Goal: Task Accomplishment & Management: Manage account settings

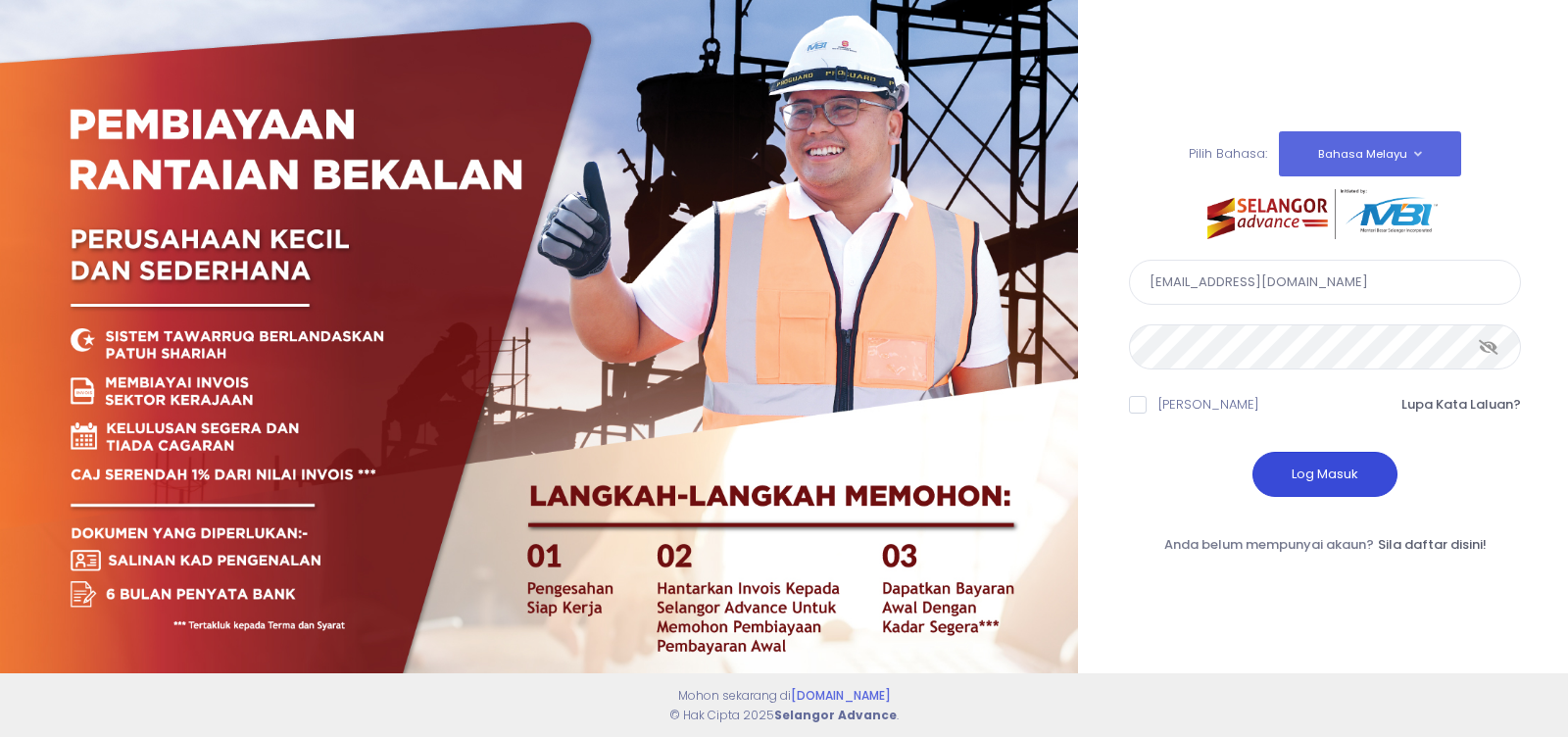
click at [1306, 468] on button "Log Masuk" at bounding box center [1325, 475] width 145 height 46
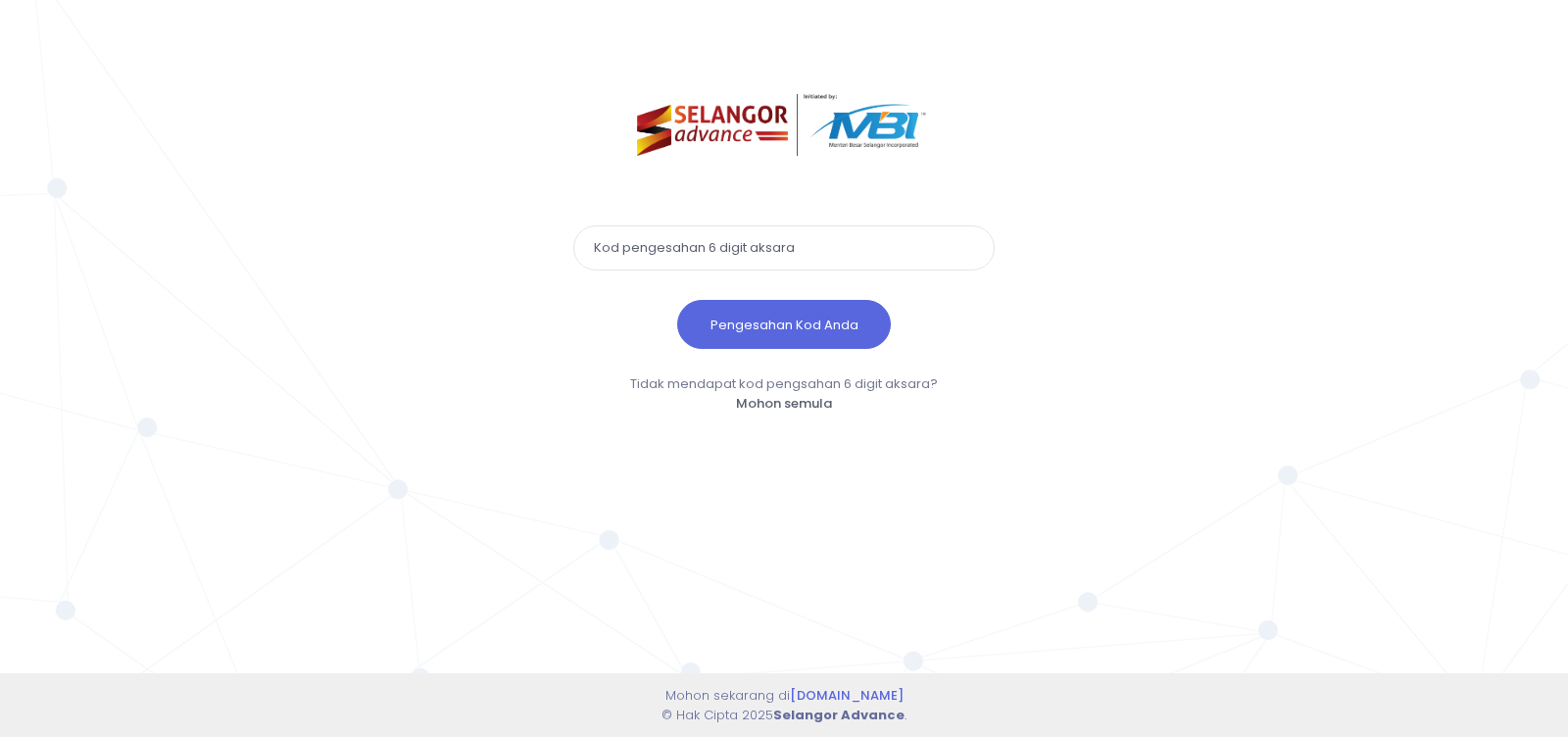
click at [767, 248] on input "text" at bounding box center [784, 248] width 421 height 46
click at [773, 315] on button "Pengesahan Kod Anda" at bounding box center [784, 324] width 214 height 49
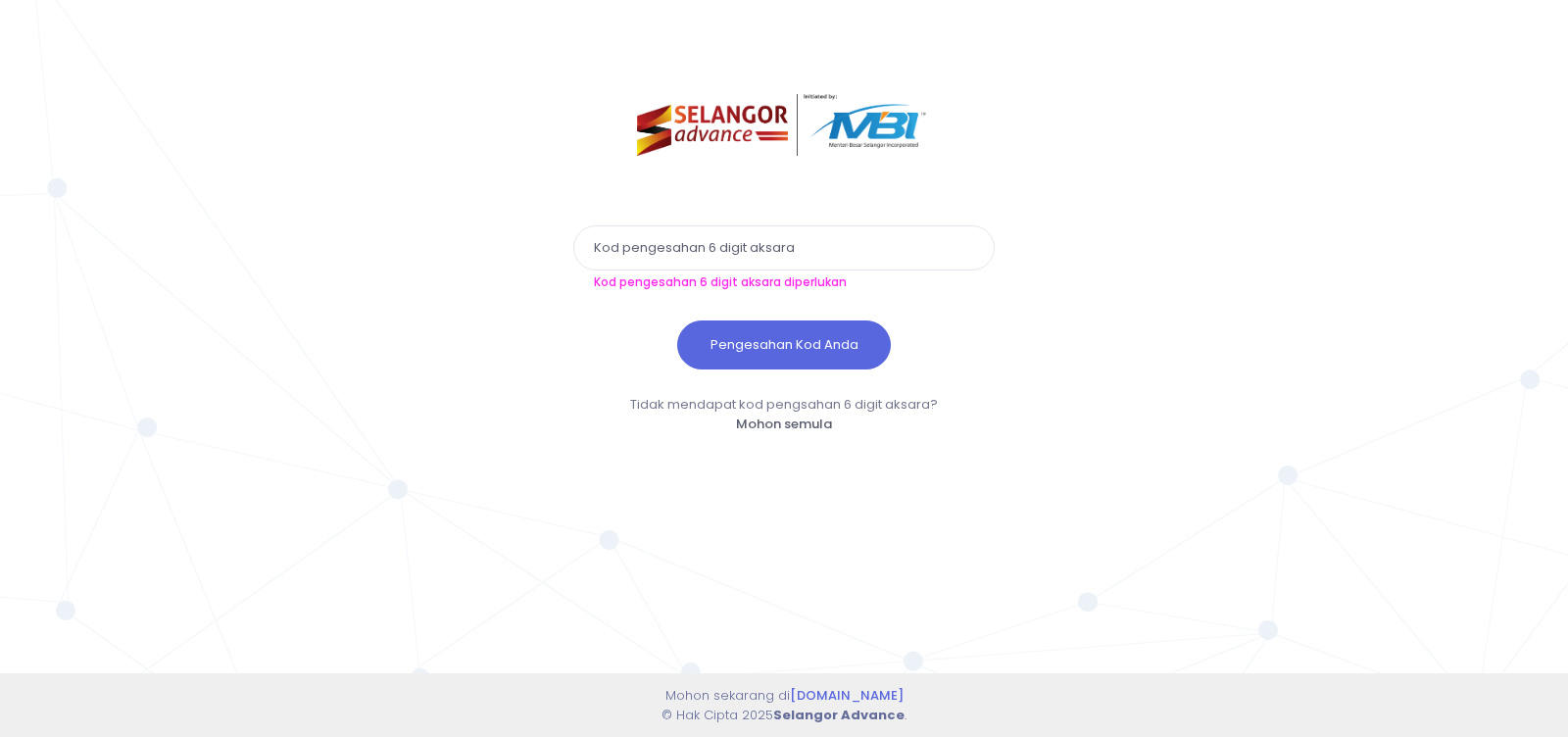
click at [677, 246] on input "text" at bounding box center [784, 248] width 421 height 46
paste input "841565"
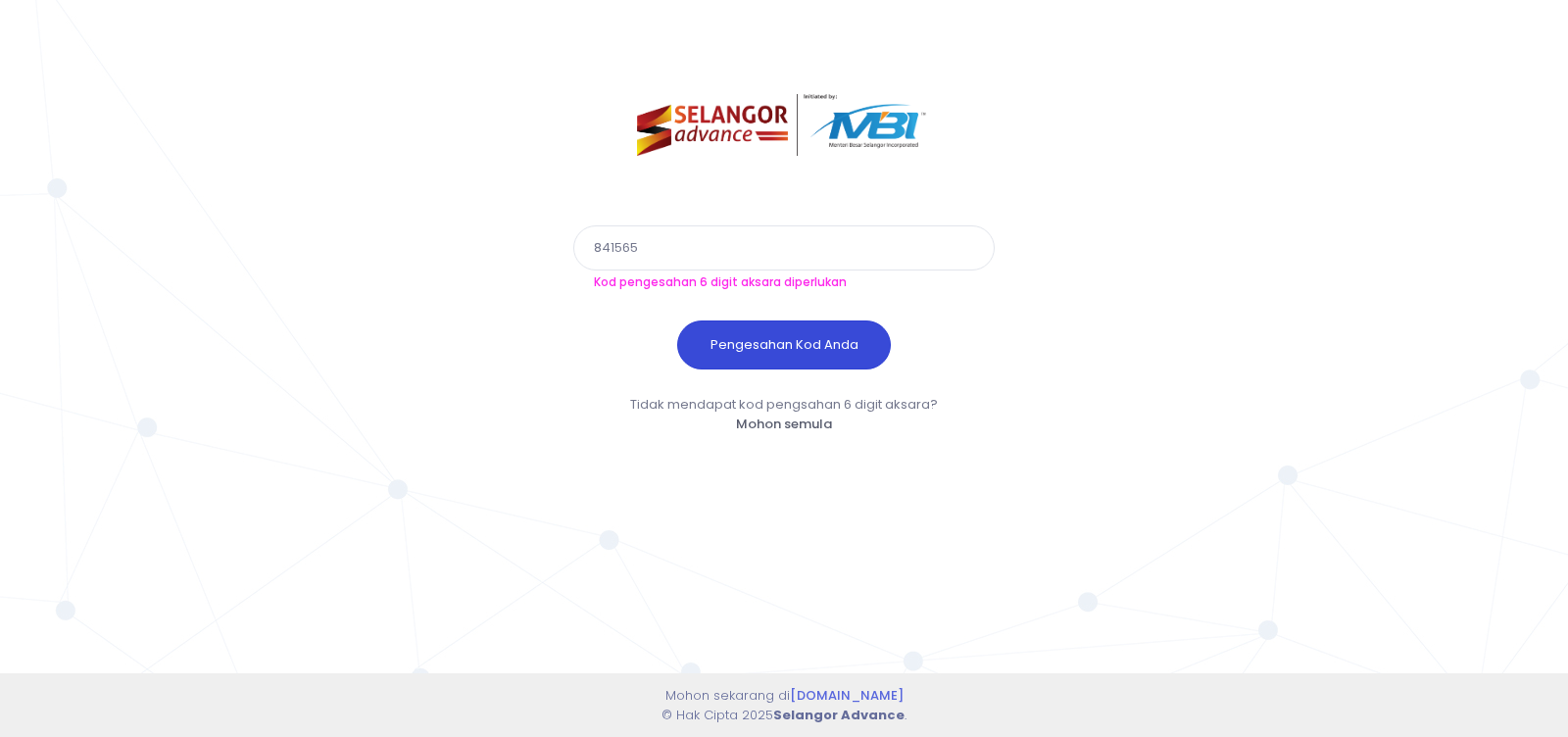
type input "841565"
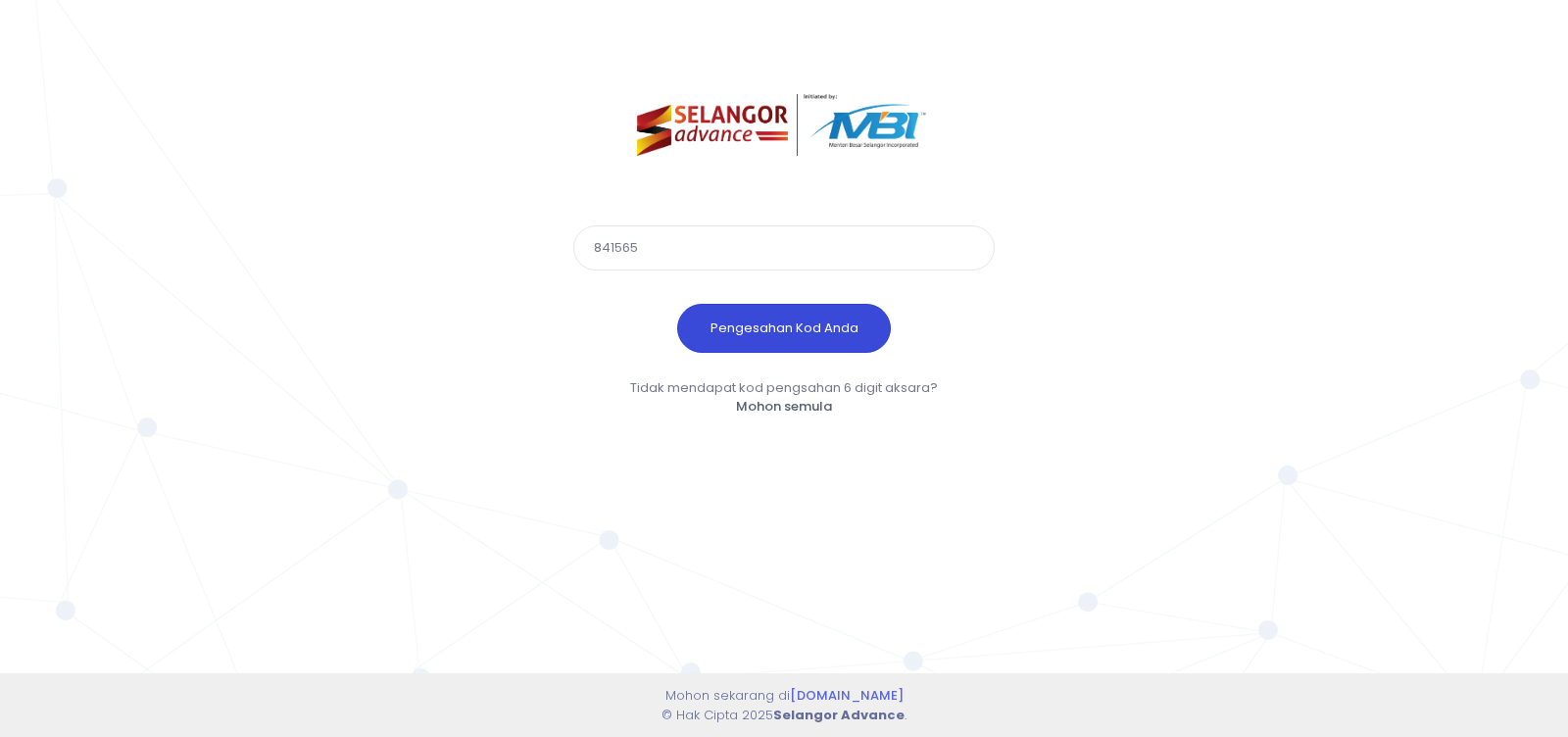
click at [722, 340] on button "Pengesahan Kod Anda" at bounding box center [784, 328] width 214 height 49
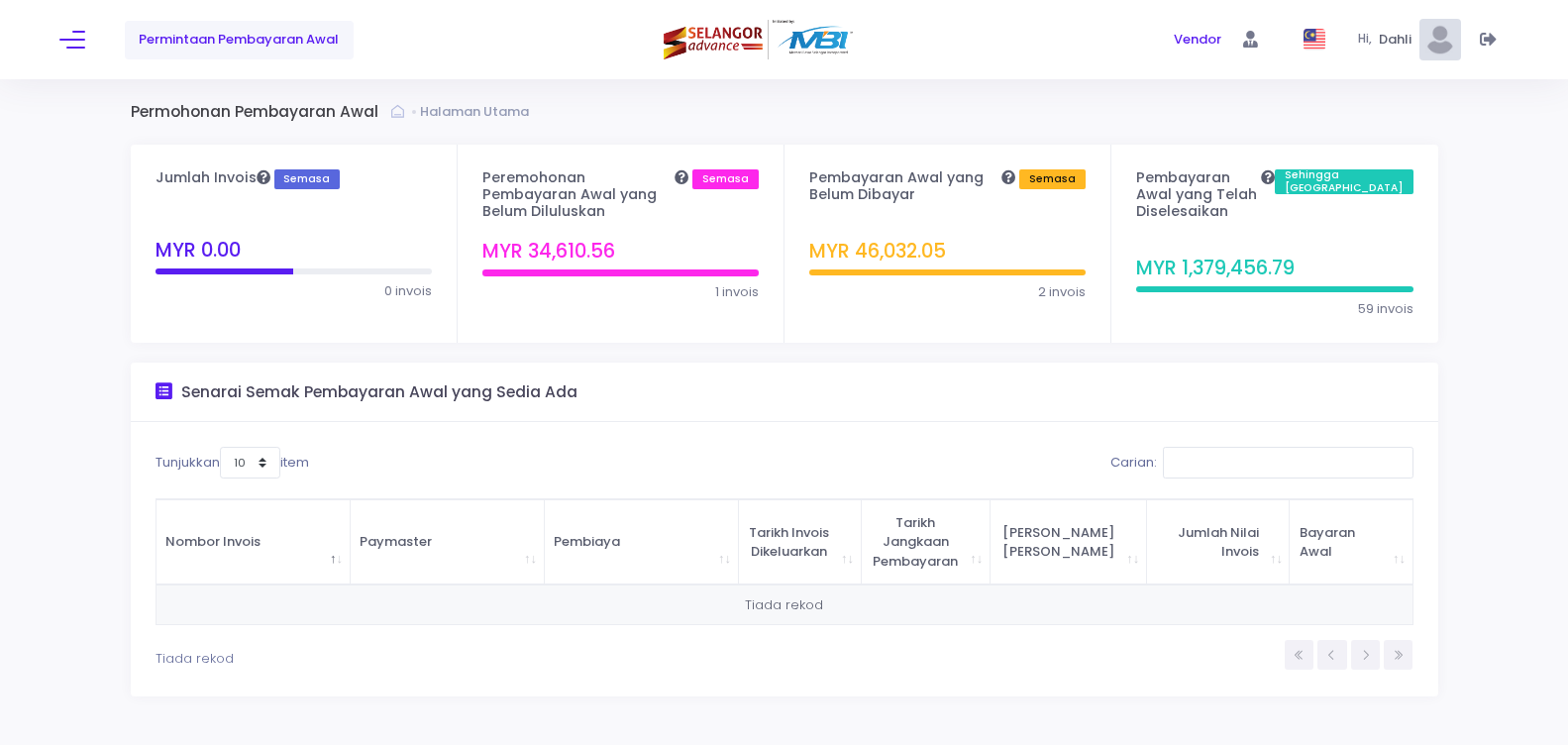
click at [85, 40] on div "Permintaan Pembayaran Awal" at bounding box center [300, 39] width 483 height 79
click at [74, 43] on button at bounding box center [72, 40] width 26 height 26
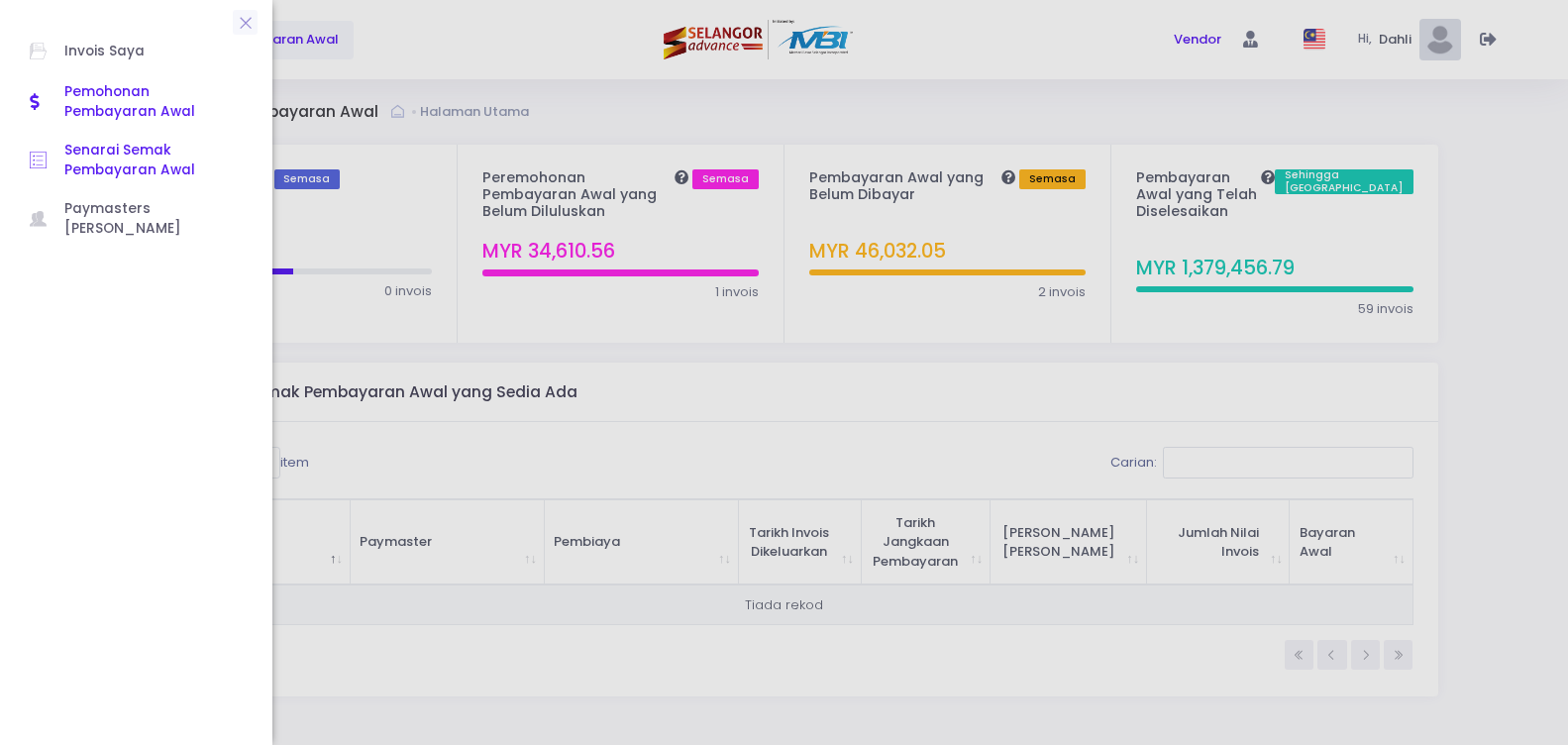
click at [109, 159] on span "Senarai Semak Pembayaran Awal" at bounding box center [153, 161] width 178 height 41
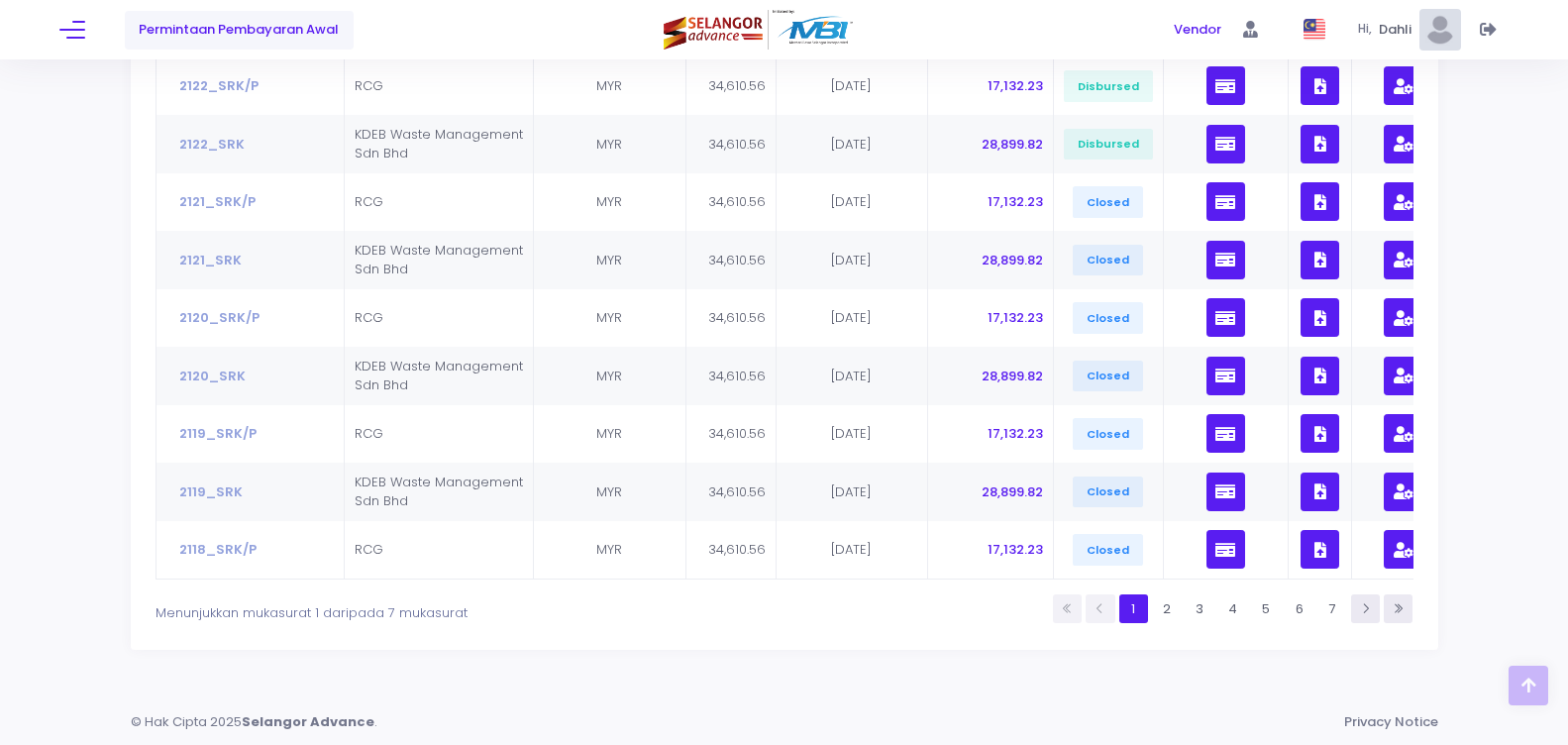
scroll to position [472, 0]
click at [1396, 610] on icon at bounding box center [1397, 608] width 13 height 13
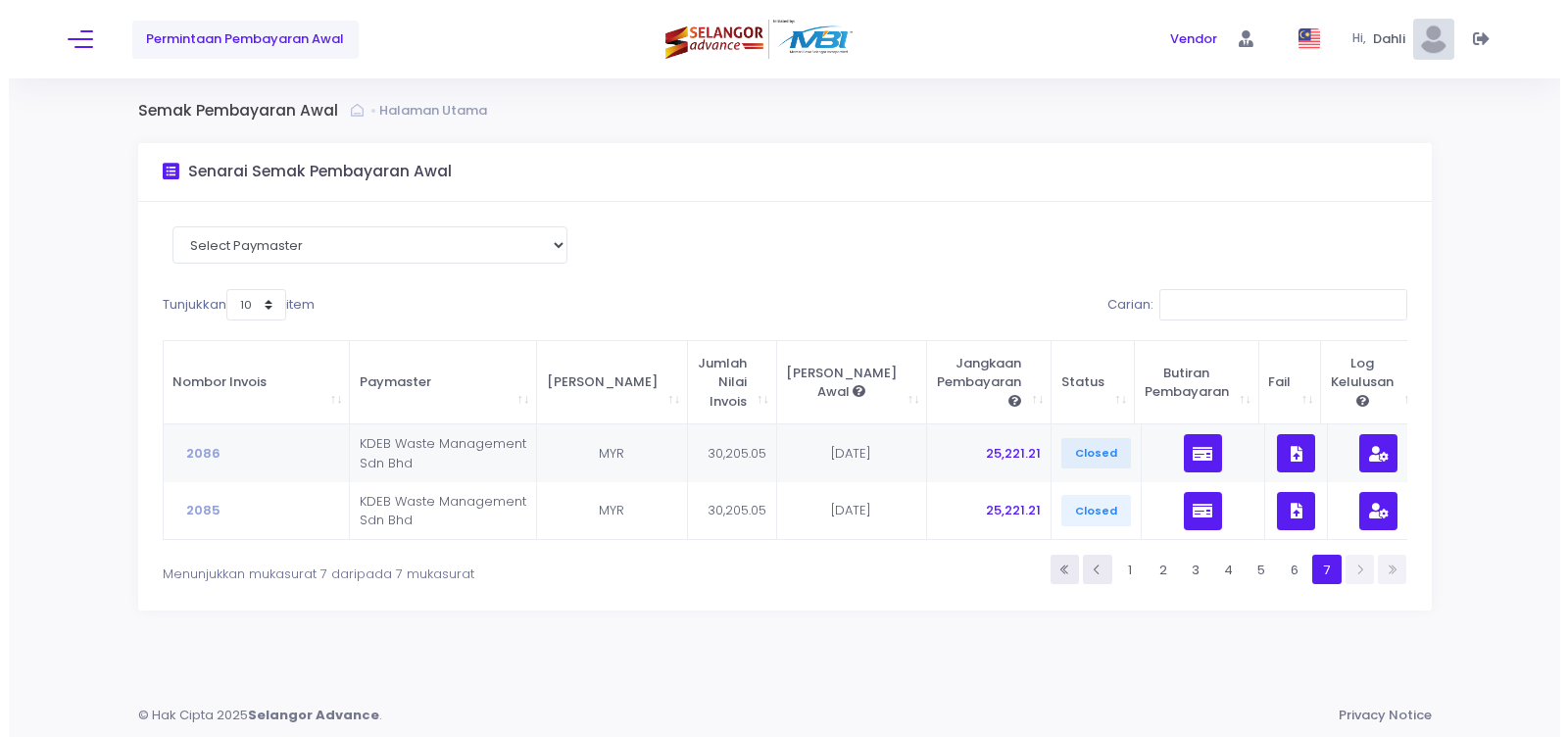
scroll to position [0, 0]
click at [1381, 603] on div "Select Paymaster KDEB Waste Management Sdn Bhd RCG Tunjukkan 10 25 50 100 item …" at bounding box center [784, 406] width 1293 height 409
click at [84, 39] on div "Permintaan Pembayaran Awal" at bounding box center [300, 39] width 483 height 78
click at [76, 42] on button at bounding box center [71, 40] width 26 height 26
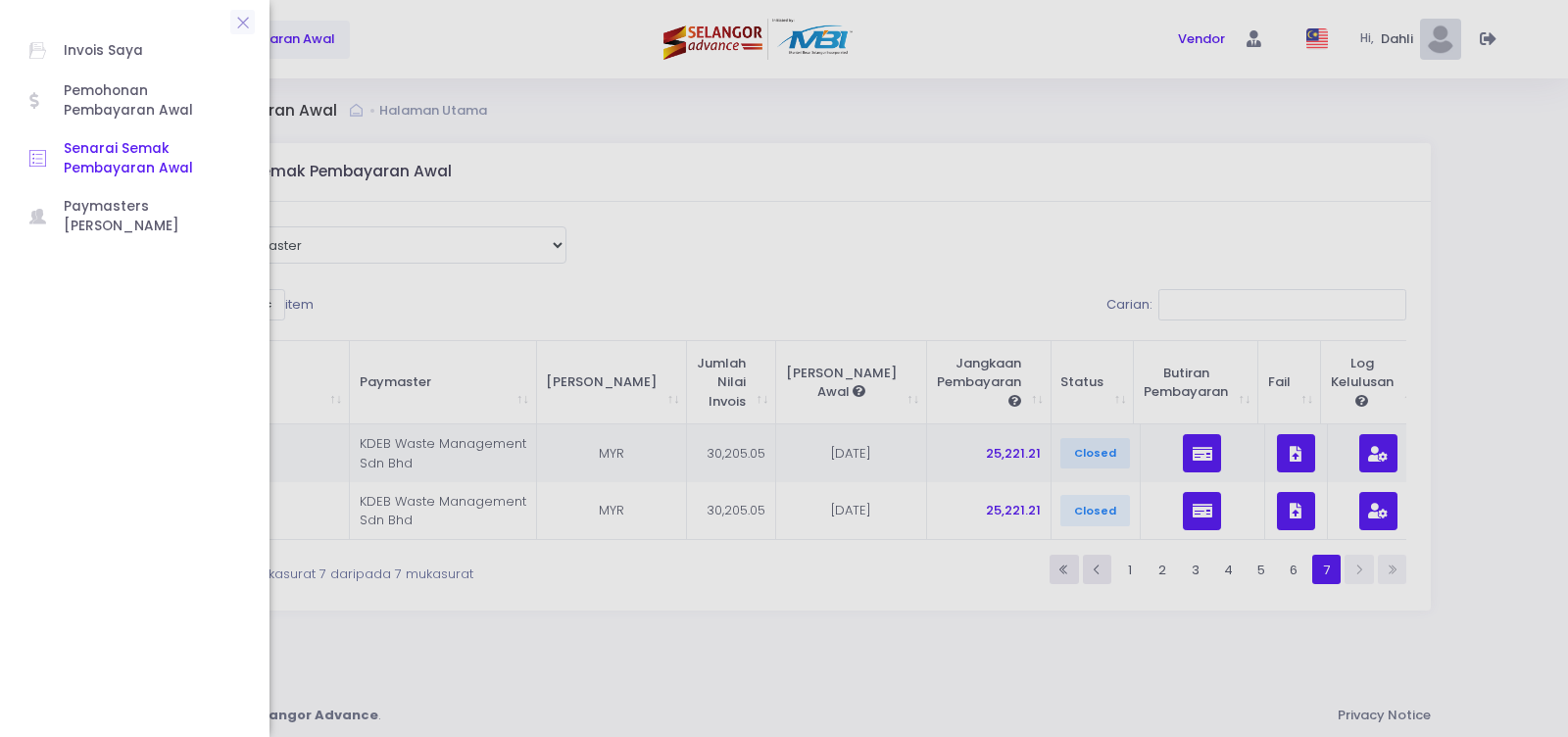
click at [84, 151] on span "Senarai Semak Pembayaran Awal" at bounding box center [151, 159] width 176 height 41
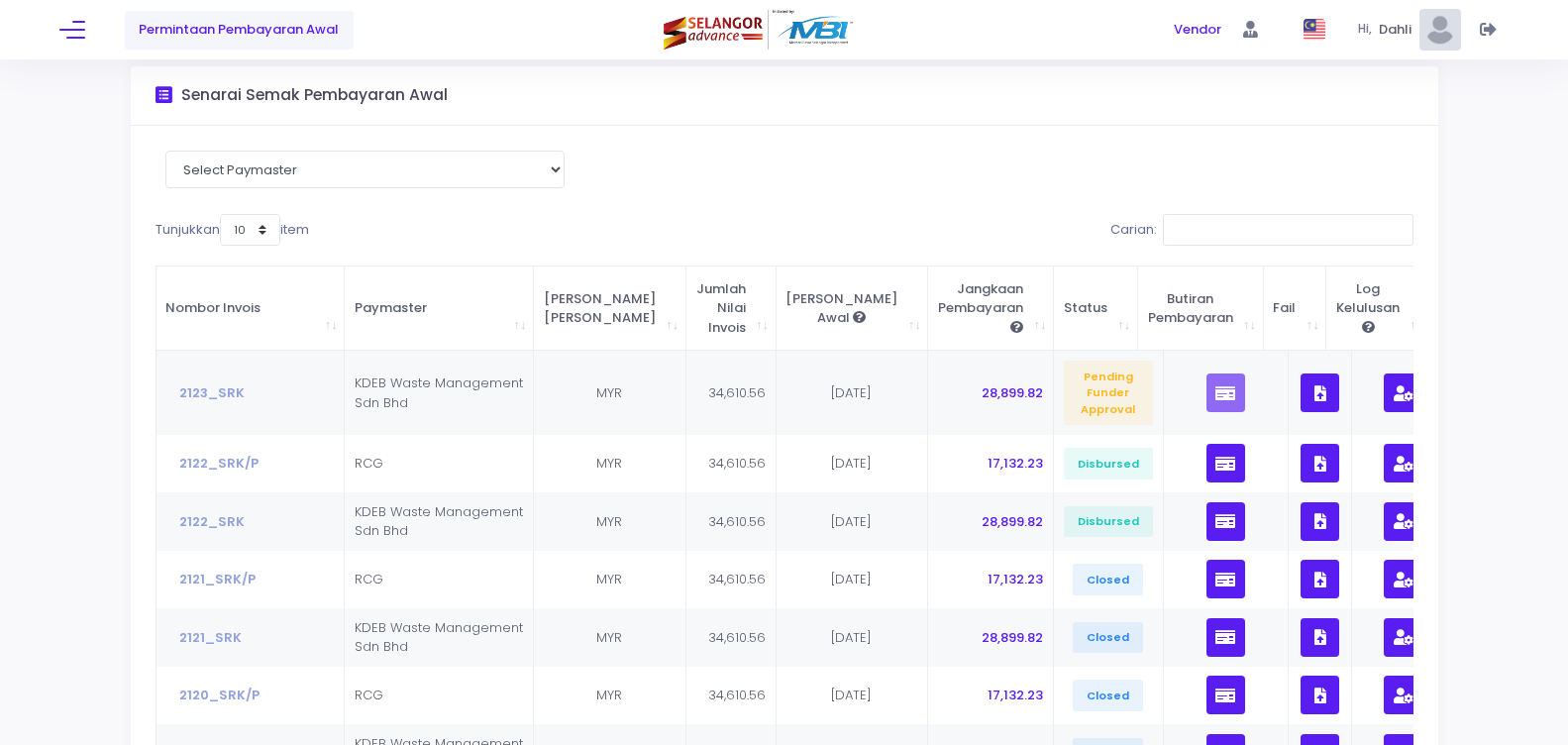
scroll to position [76, 0]
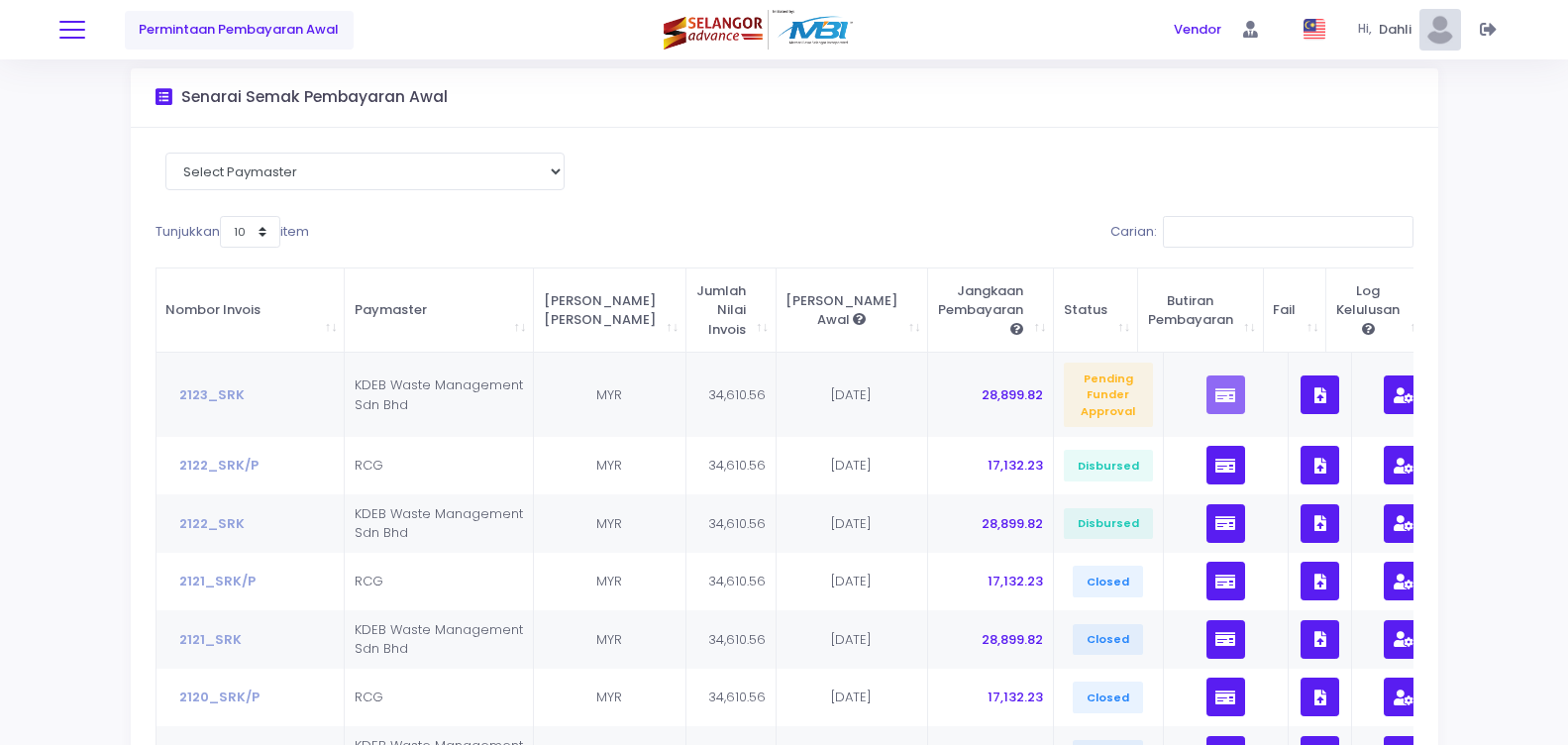
click at [80, 29] on span at bounding box center [72, 30] width 26 height 2
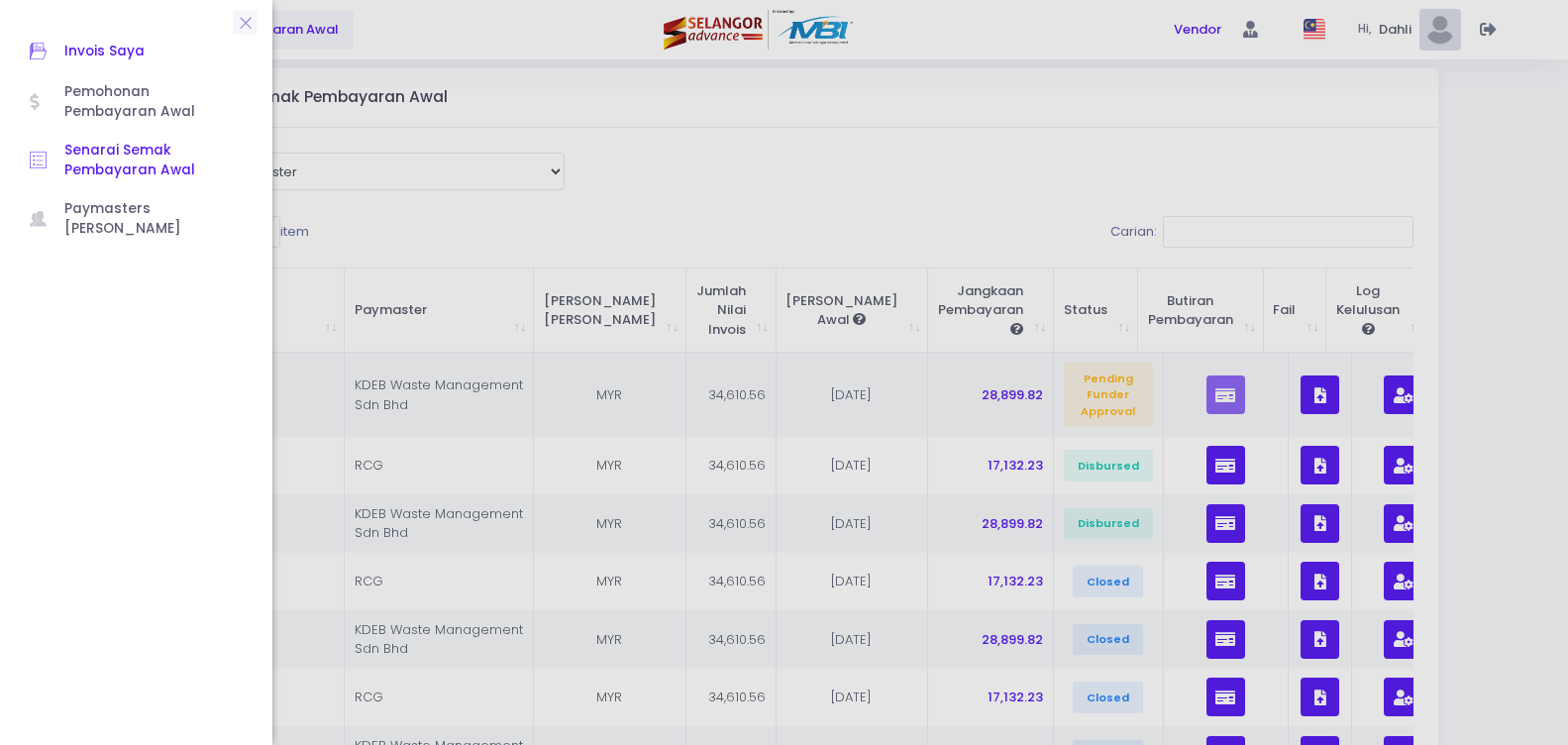
click at [87, 51] on span "Invois Saya" at bounding box center [153, 52] width 178 height 26
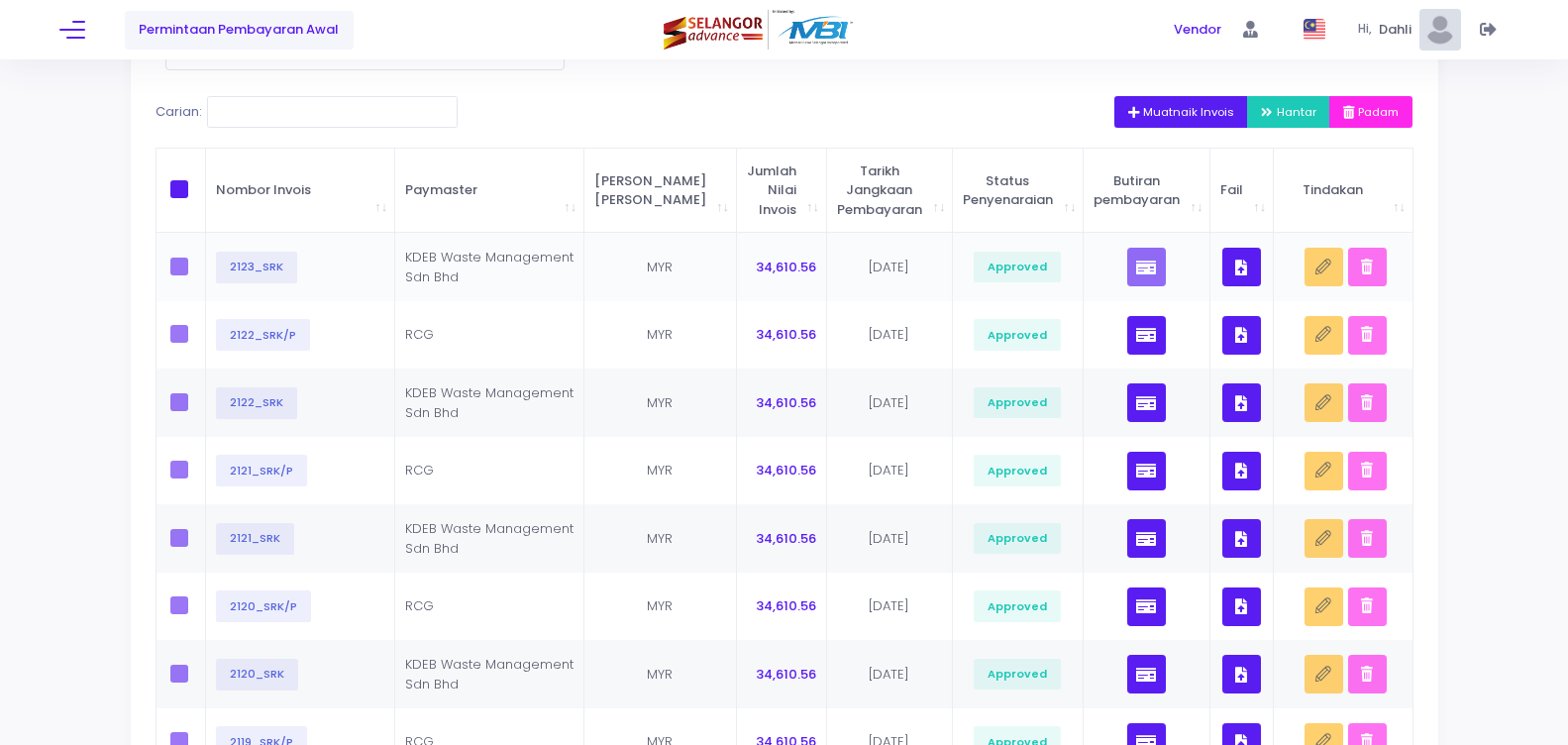
scroll to position [180, 0]
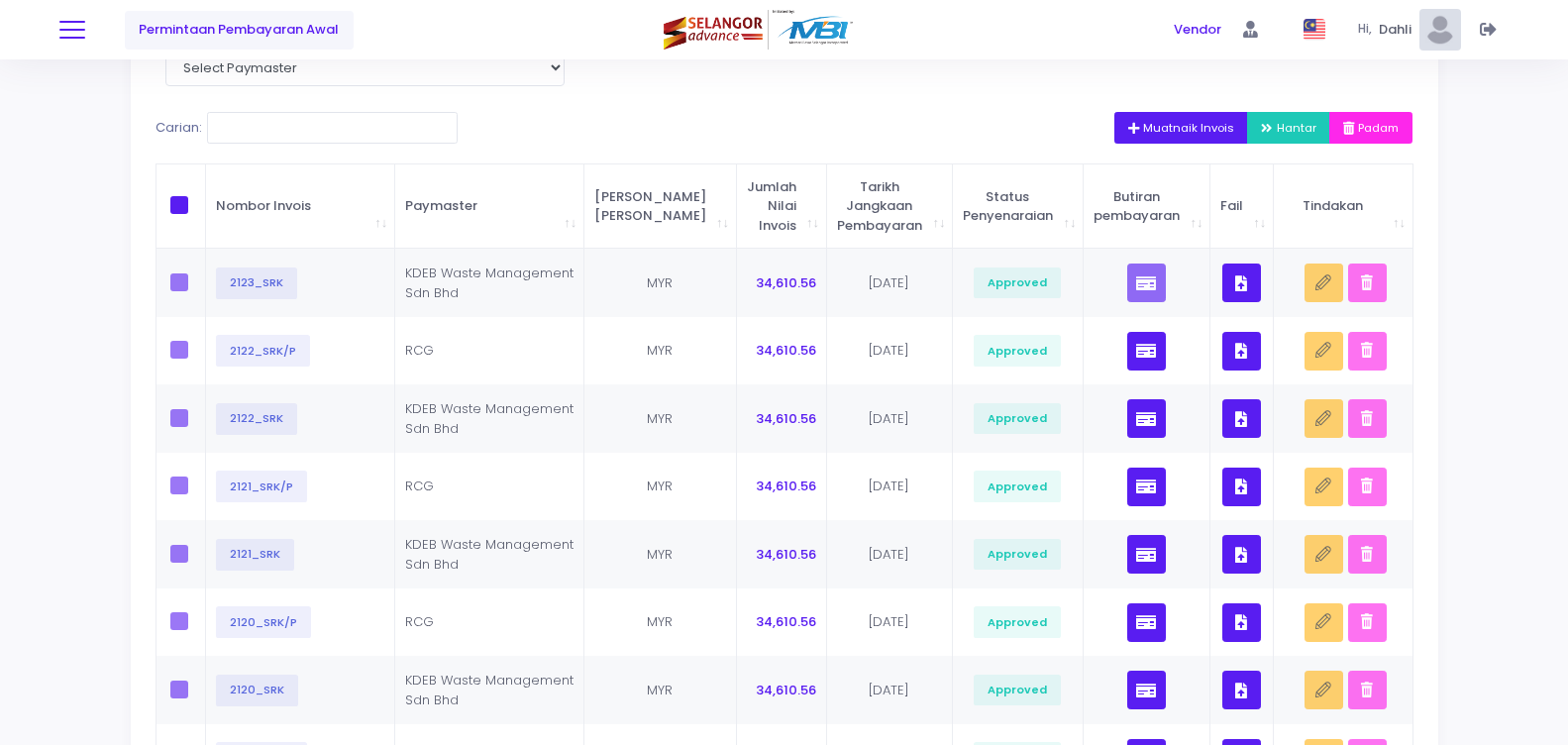
click at [71, 32] on button at bounding box center [72, 30] width 26 height 26
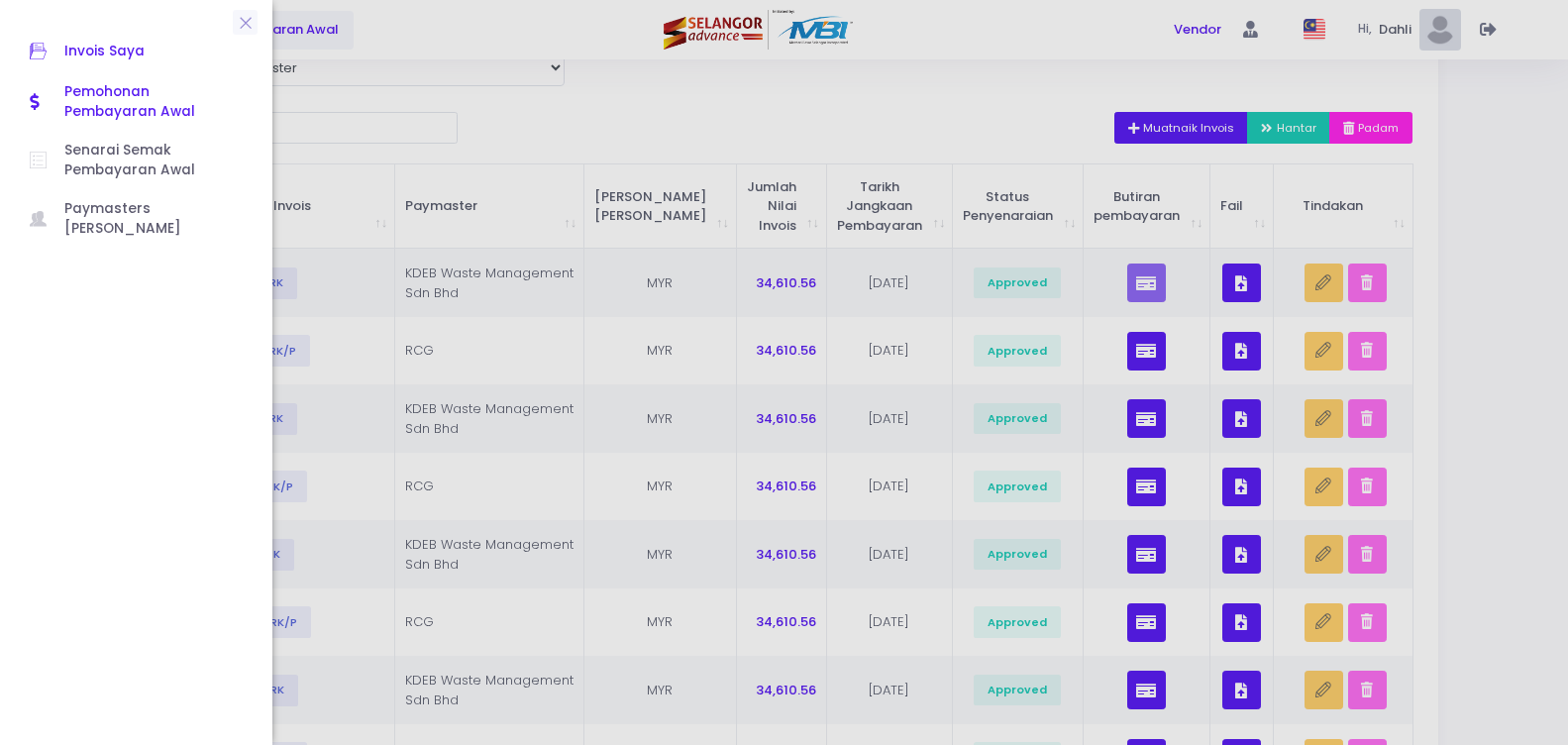
click at [81, 105] on span "Pemohonan Pembayaran Awal" at bounding box center [153, 102] width 178 height 41
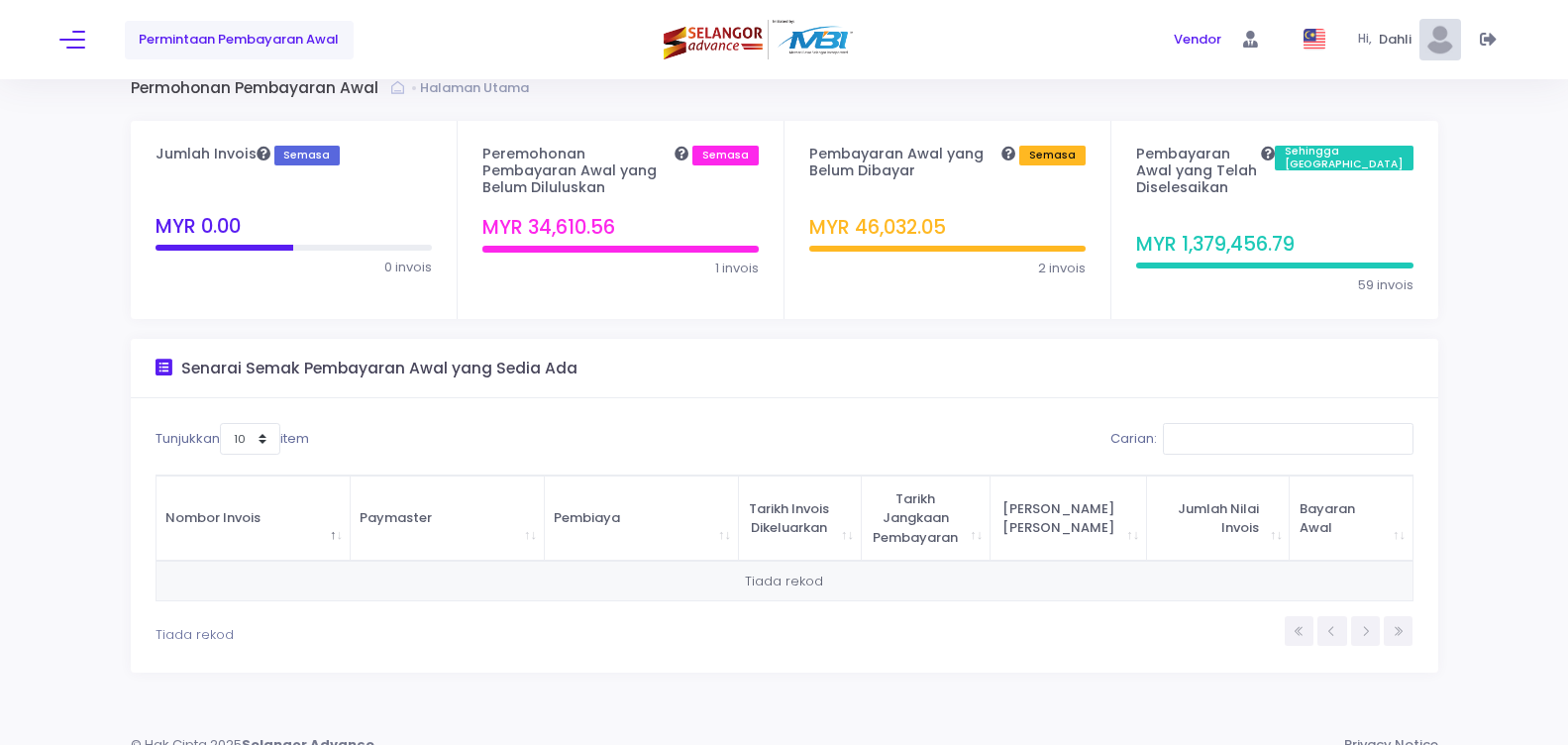
scroll to position [30, 0]
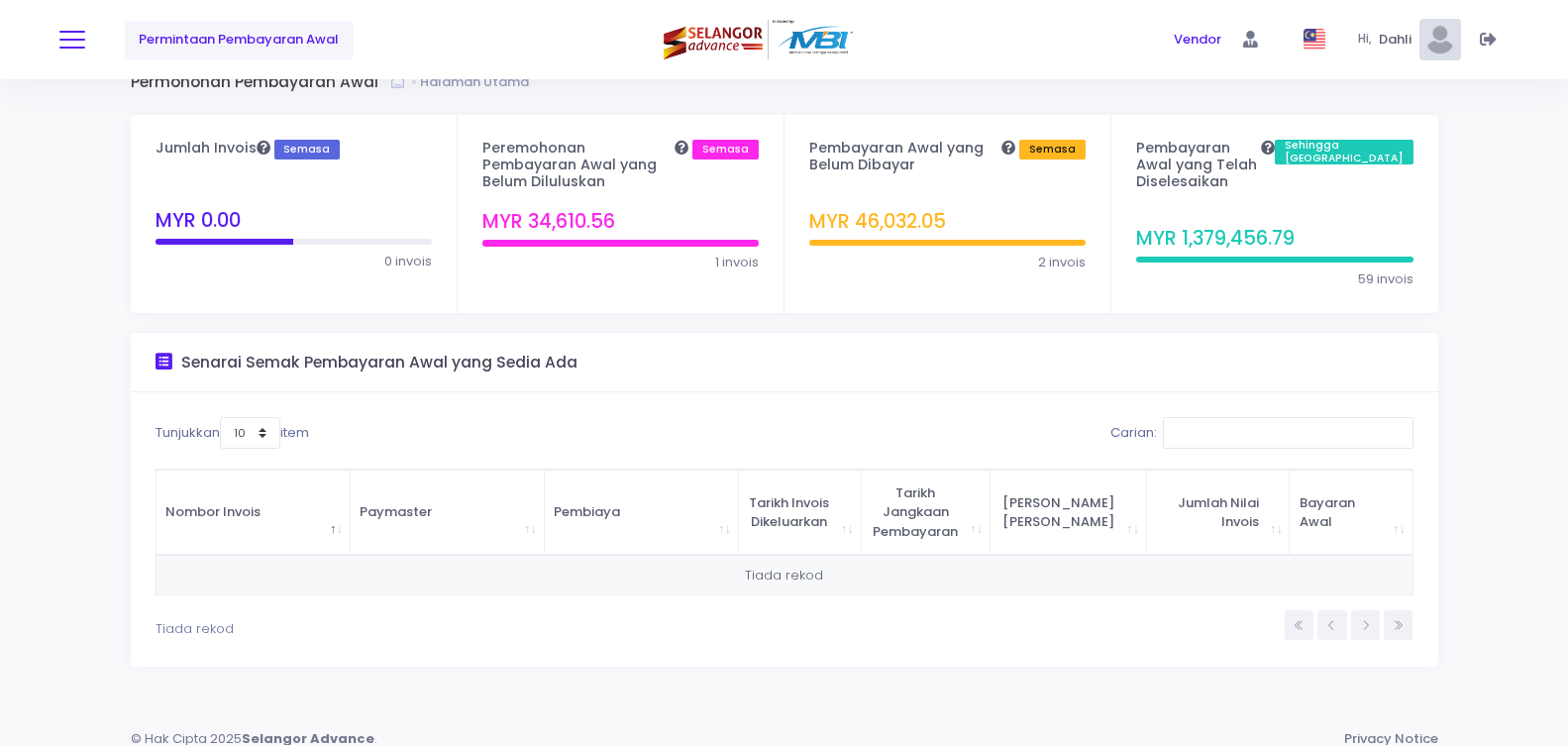
click at [78, 40] on span at bounding box center [72, 40] width 26 height 2
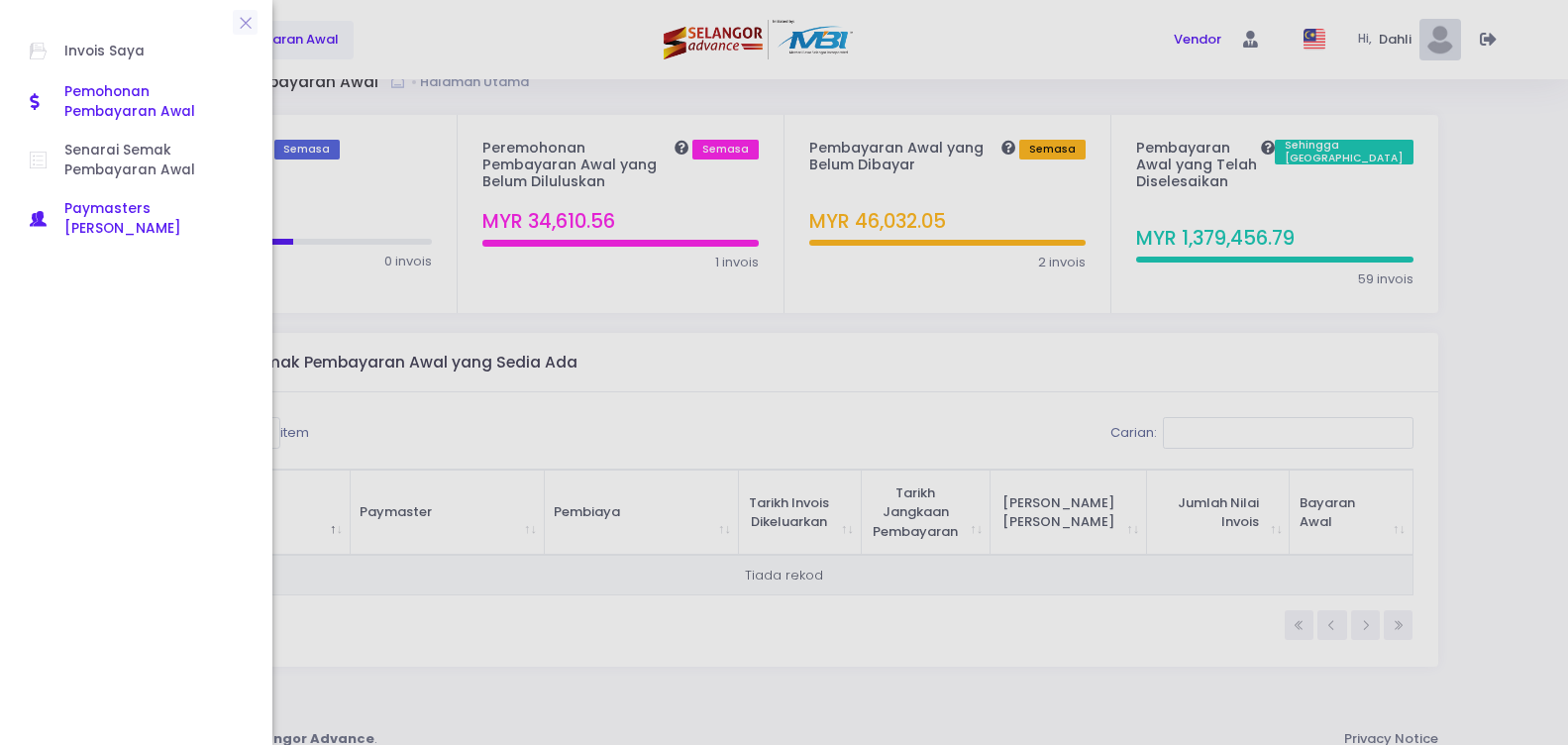
click at [73, 204] on span "Paymasters [PERSON_NAME]" at bounding box center [153, 219] width 178 height 41
